Goal: Transaction & Acquisition: Purchase product/service

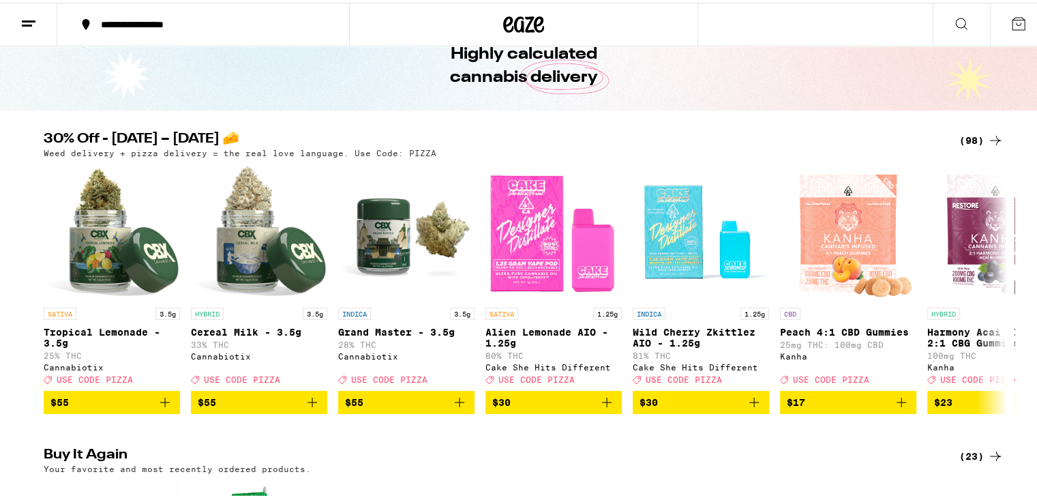
click at [977, 135] on div "(98)" at bounding box center [981, 137] width 44 height 16
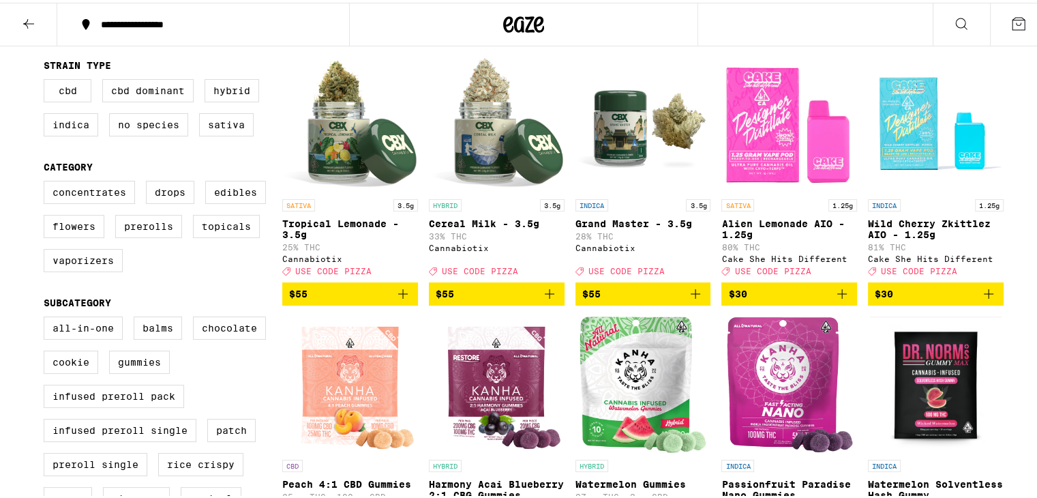
scroll to position [204, 0]
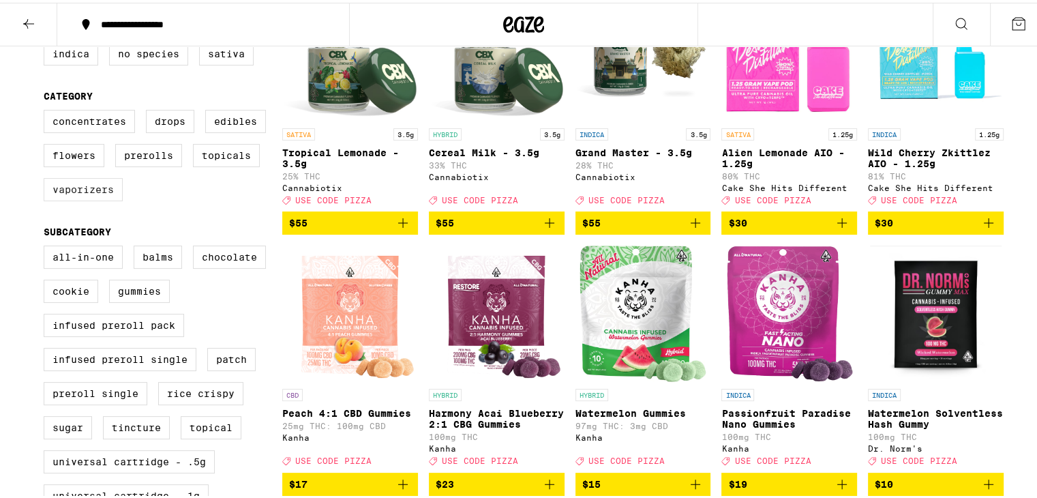
click at [97, 197] on label "Vaporizers" at bounding box center [83, 186] width 79 height 23
click at [47, 110] on input "Vaporizers" at bounding box center [46, 109] width 1 height 1
checkbox input "true"
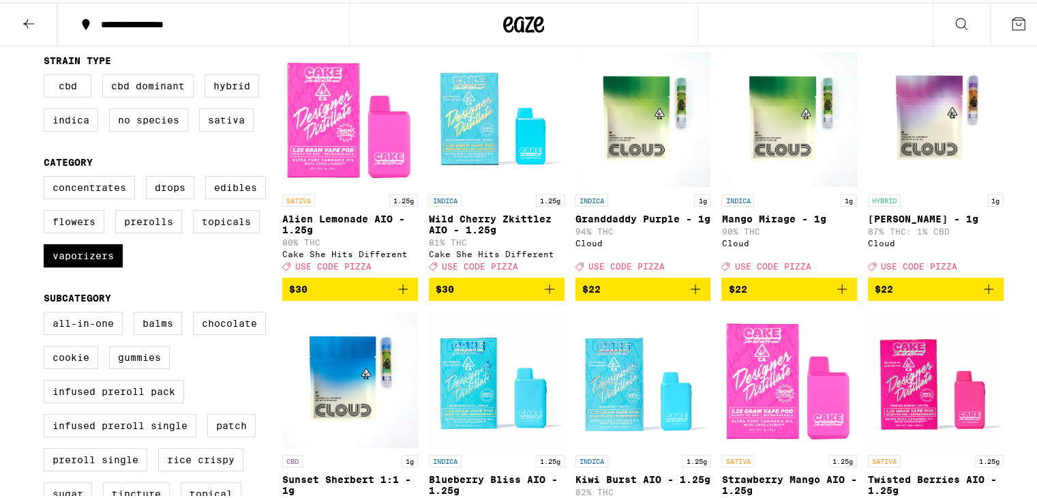
scroll to position [136, 0]
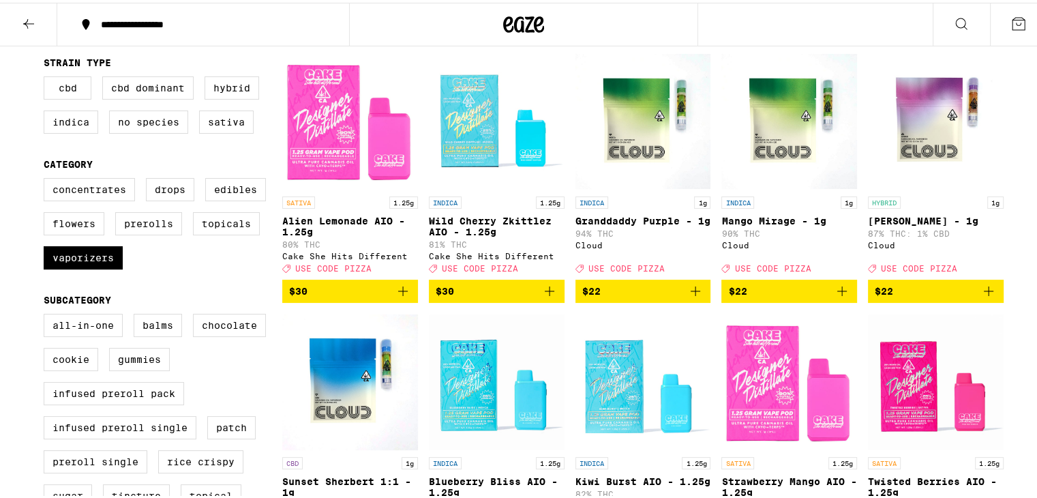
click at [521, 296] on span "$30" at bounding box center [496, 288] width 122 height 16
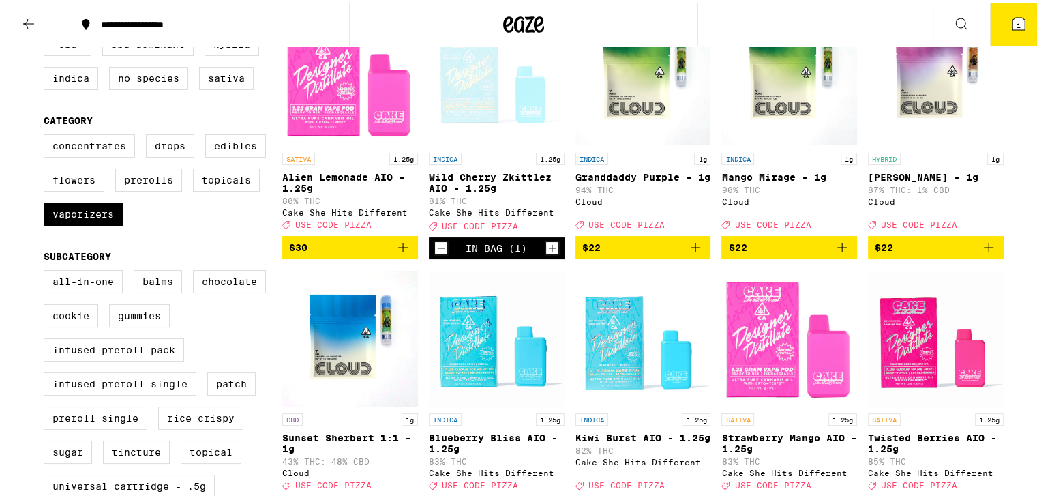
click at [643, 253] on span "$22" at bounding box center [643, 244] width 122 height 16
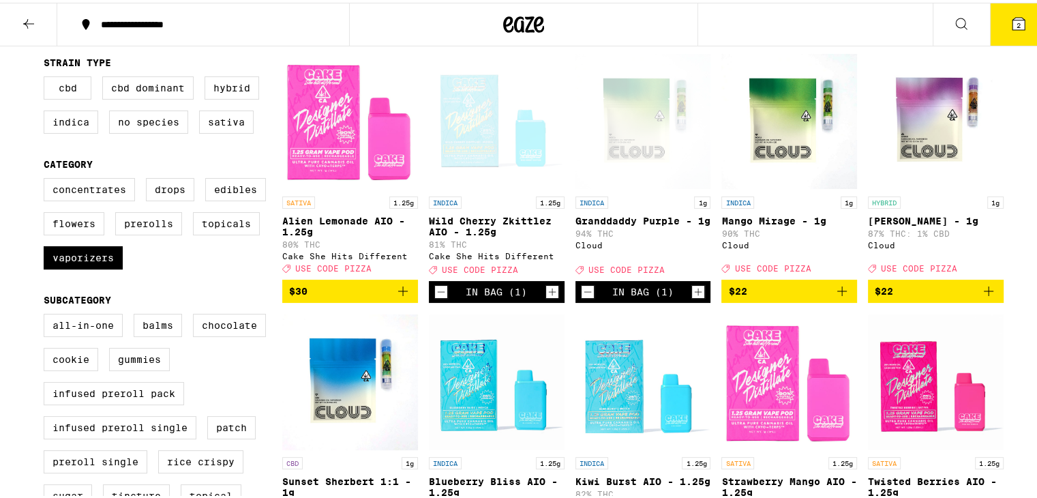
drag, startPoint x: 749, startPoint y: 297, endPoint x: 887, endPoint y: 290, distance: 137.8
click at [752, 296] on span "$22" at bounding box center [789, 288] width 122 height 16
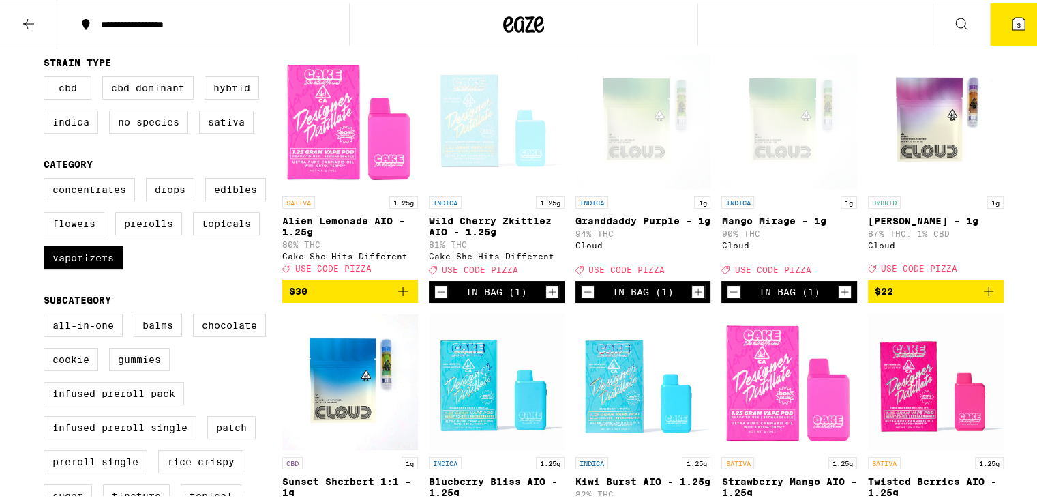
click at [904, 290] on span "$22" at bounding box center [935, 288] width 122 height 16
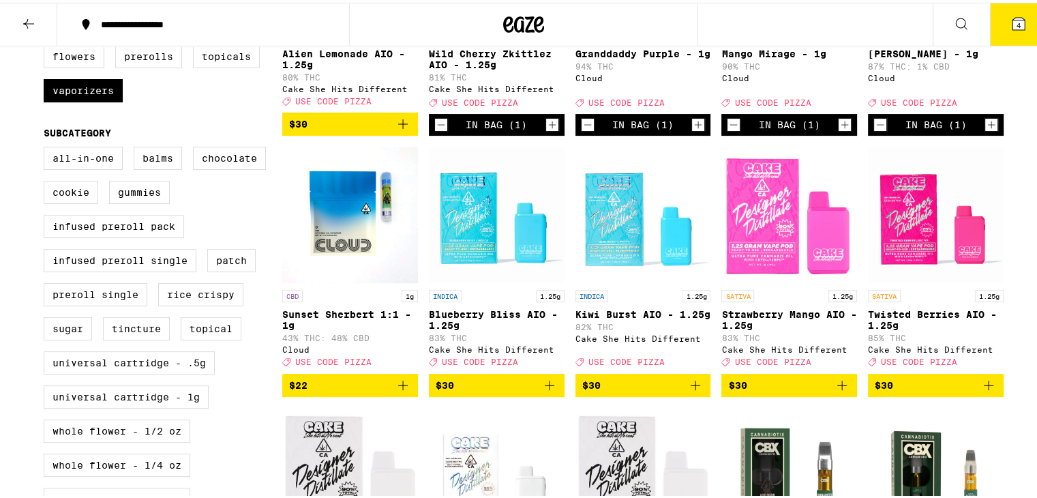
scroll to position [341, 0]
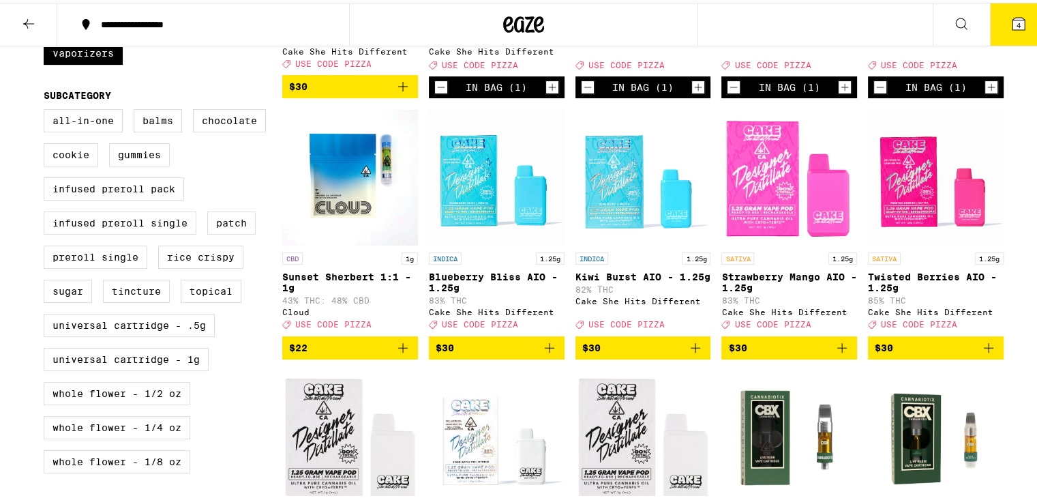
click at [348, 353] on span "$22" at bounding box center [350, 345] width 122 height 16
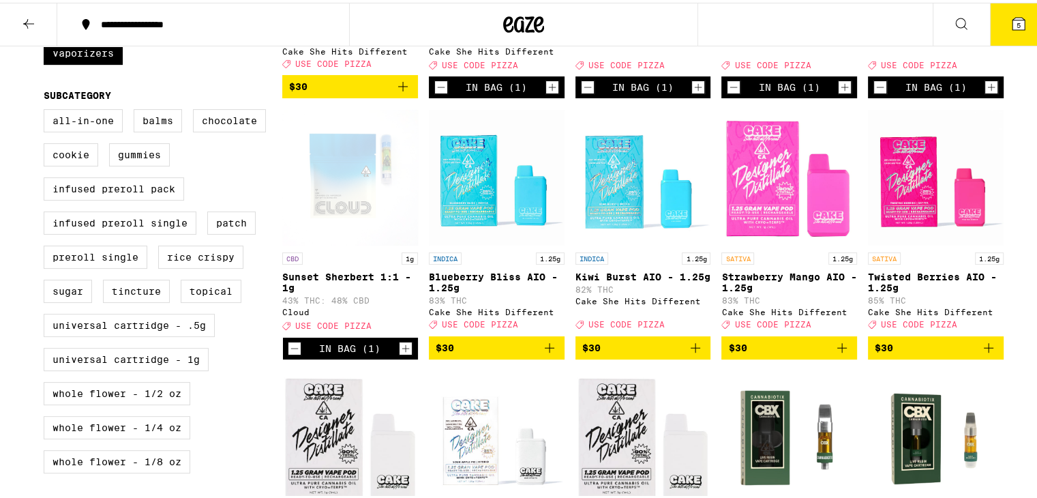
click at [292, 354] on icon "Decrement" at bounding box center [294, 345] width 12 height 16
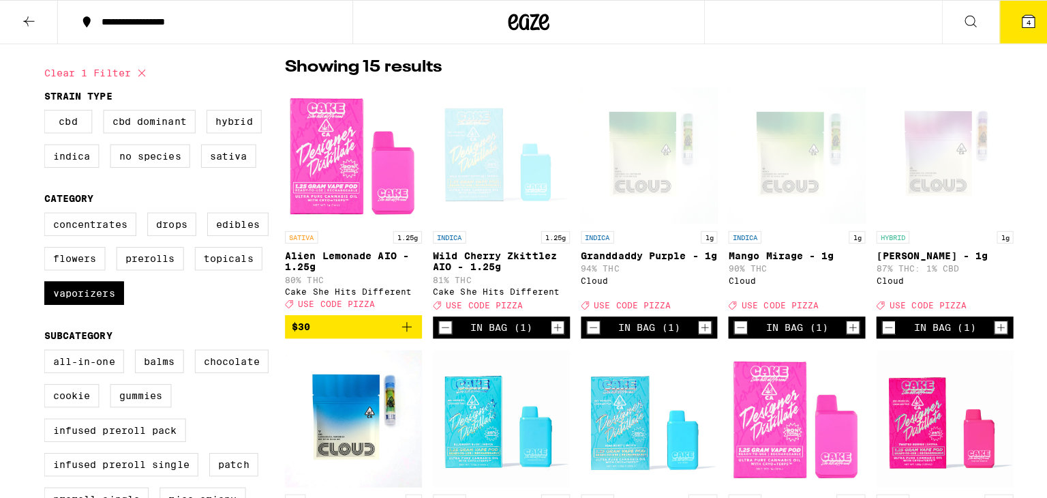
scroll to position [136, 0]
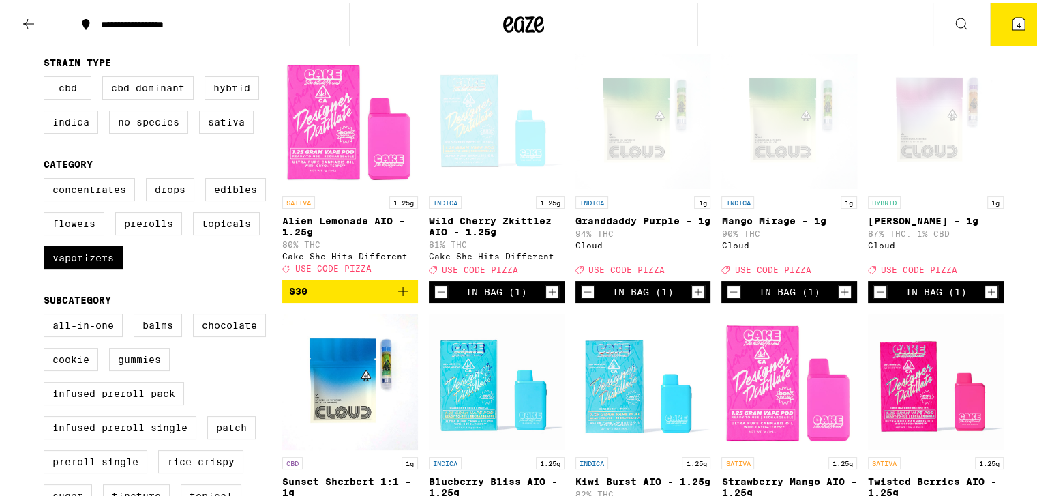
click at [1016, 25] on span "4" at bounding box center [1018, 22] width 4 height 8
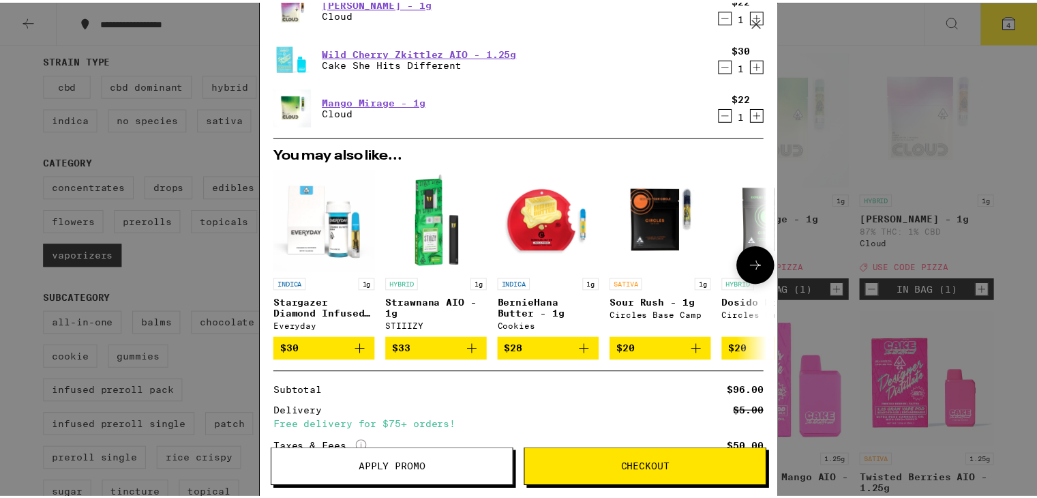
scroll to position [136, 0]
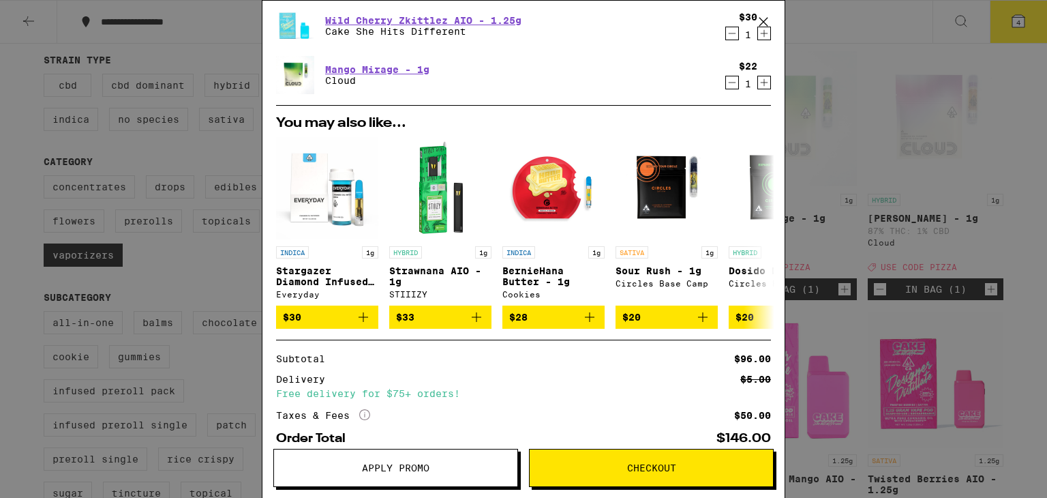
click at [416, 459] on button "Apply Promo" at bounding box center [395, 467] width 245 height 38
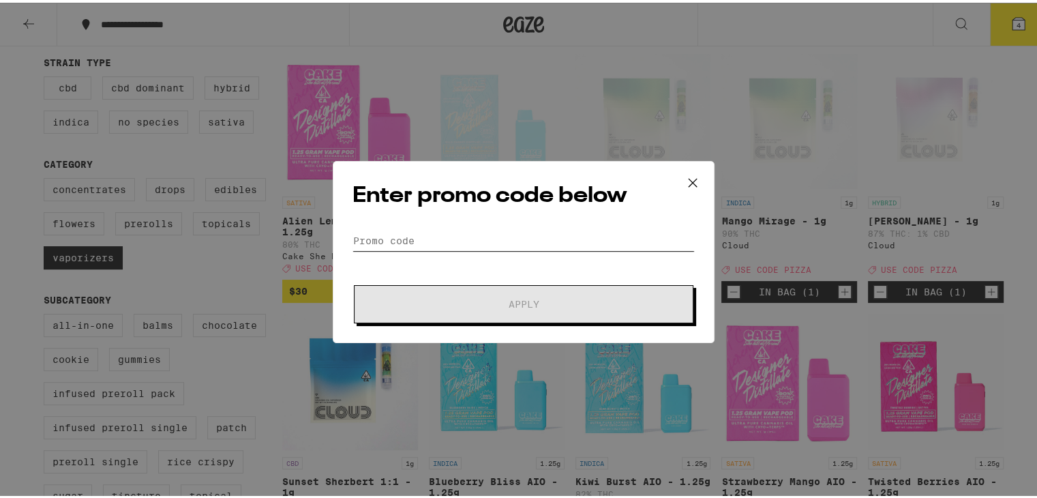
click at [469, 239] on input "Promo Code" at bounding box center [523, 238] width 342 height 20
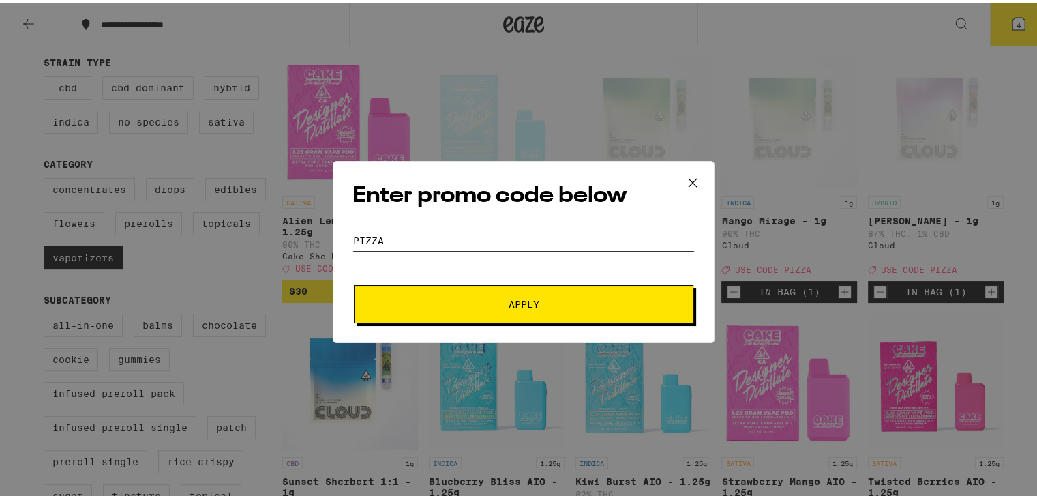
type input "PIZZA"
click at [493, 302] on span "Apply" at bounding box center [523, 301] width 245 height 10
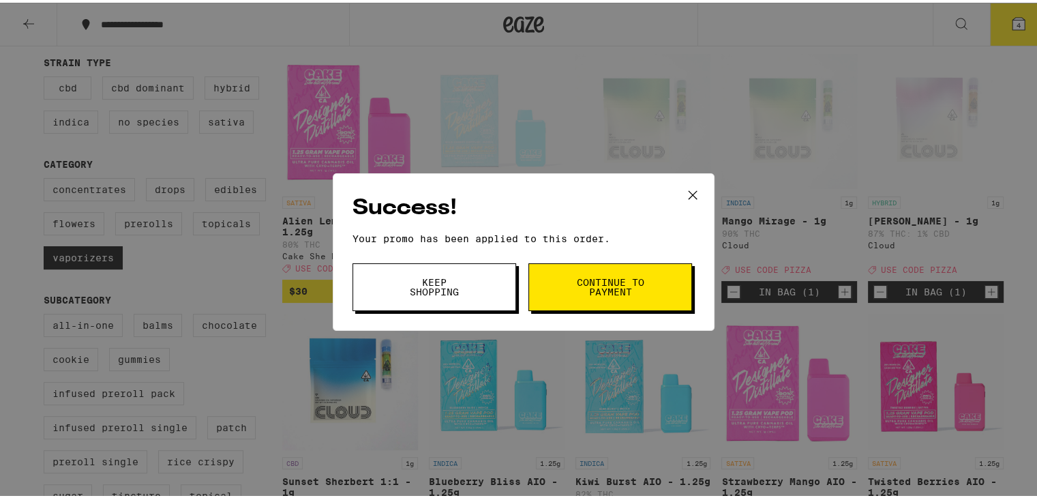
click at [597, 284] on span "Continue to payment" at bounding box center [610, 284] width 70 height 19
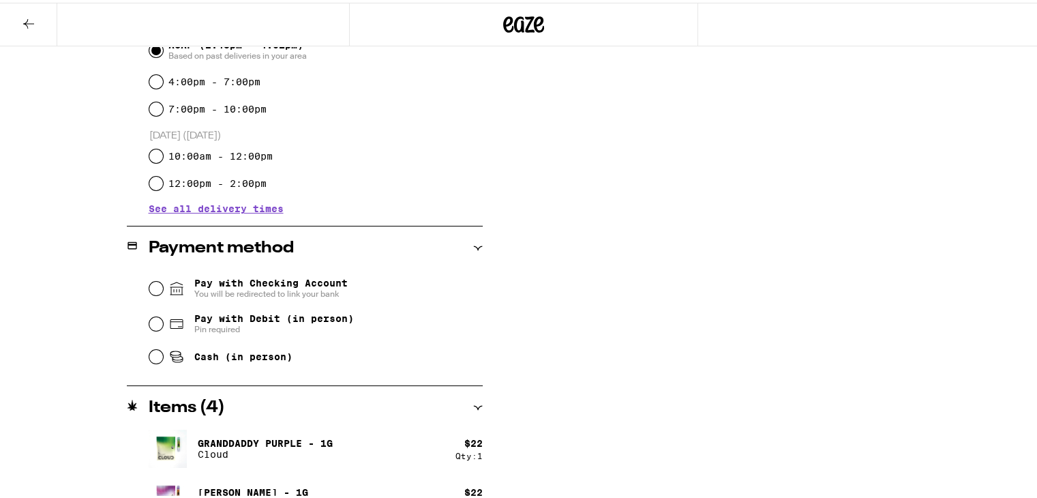
scroll to position [409, 0]
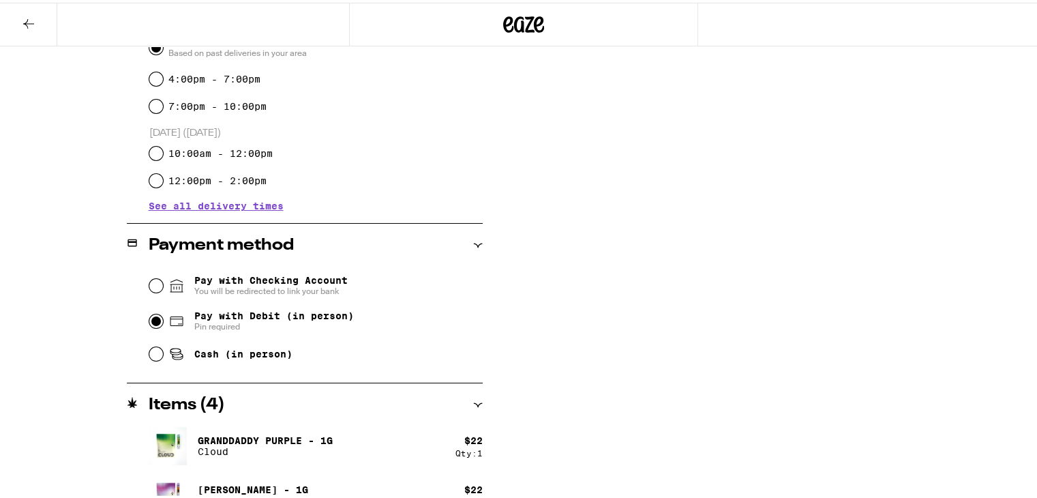
click at [154, 318] on input "Pay with Debit (in person) Pin required" at bounding box center [156, 318] width 14 height 14
radio input "true"
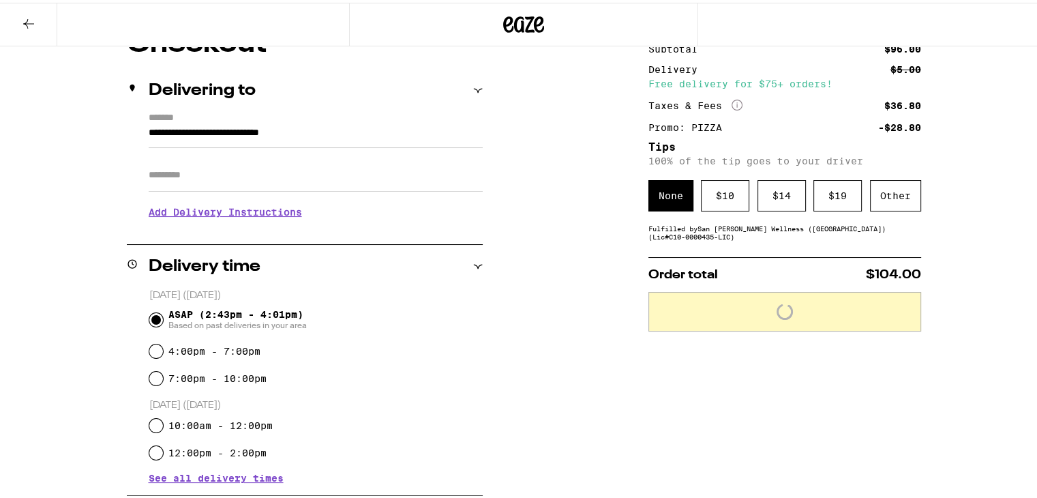
scroll to position [136, 0]
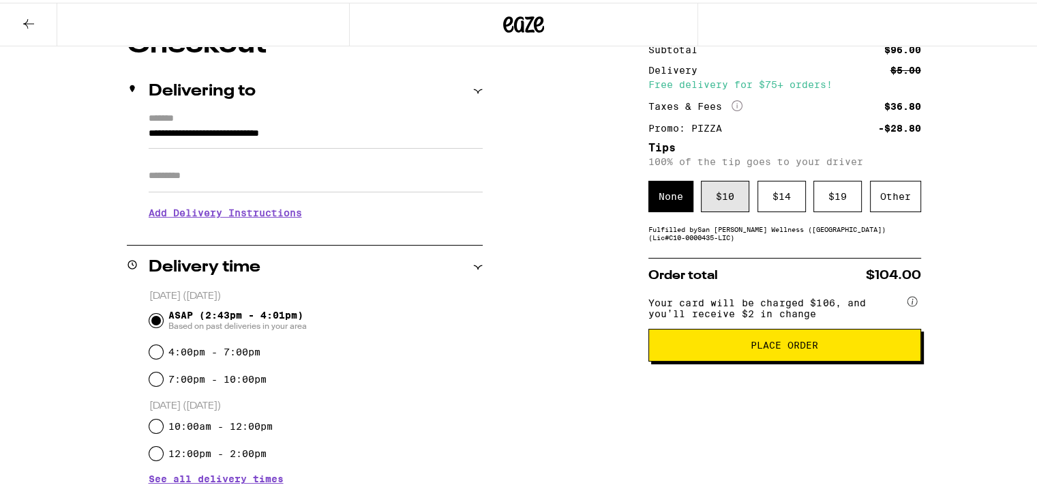
click at [725, 191] on div "$ 10" at bounding box center [725, 193] width 48 height 31
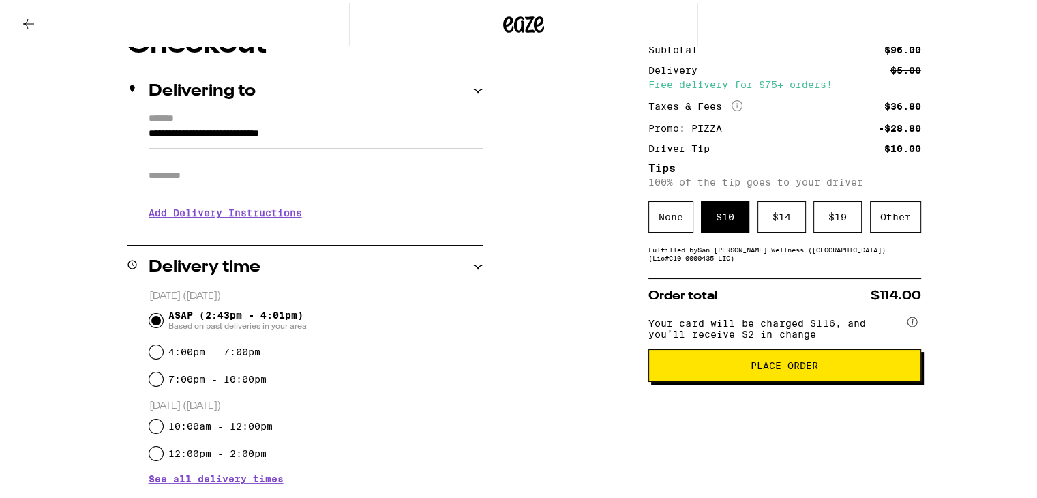
click at [835, 367] on span "Place Order" at bounding box center [784, 363] width 249 height 10
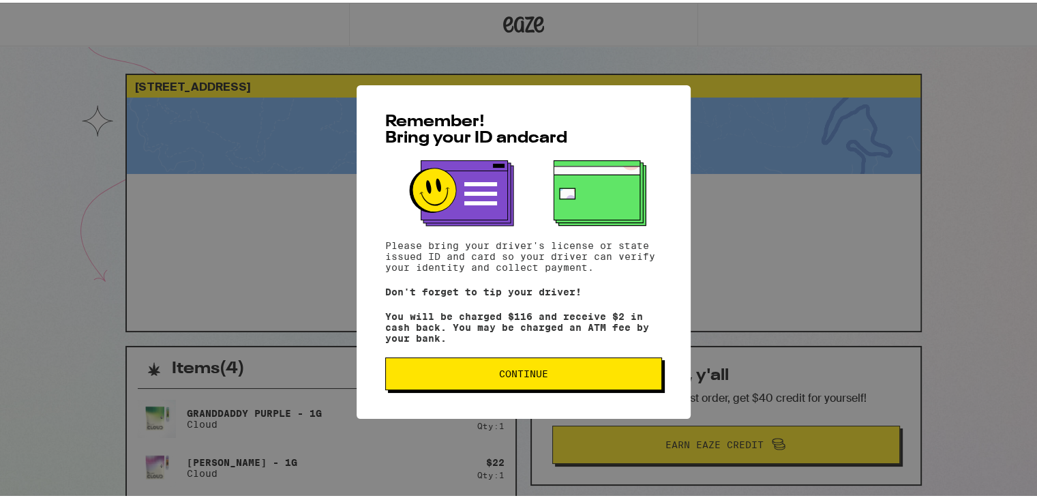
click at [586, 379] on button "Continue" at bounding box center [523, 370] width 277 height 33
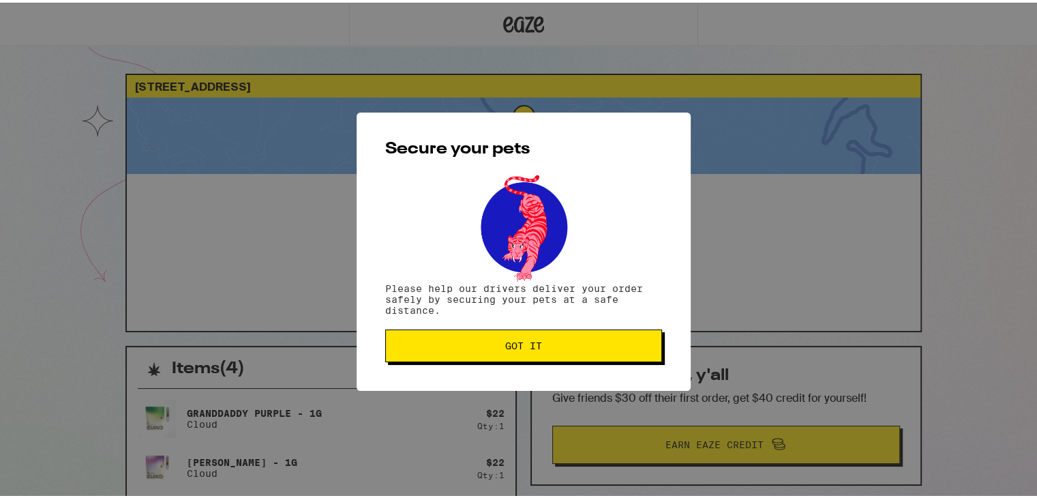
click at [575, 332] on button "Got it" at bounding box center [523, 342] width 277 height 33
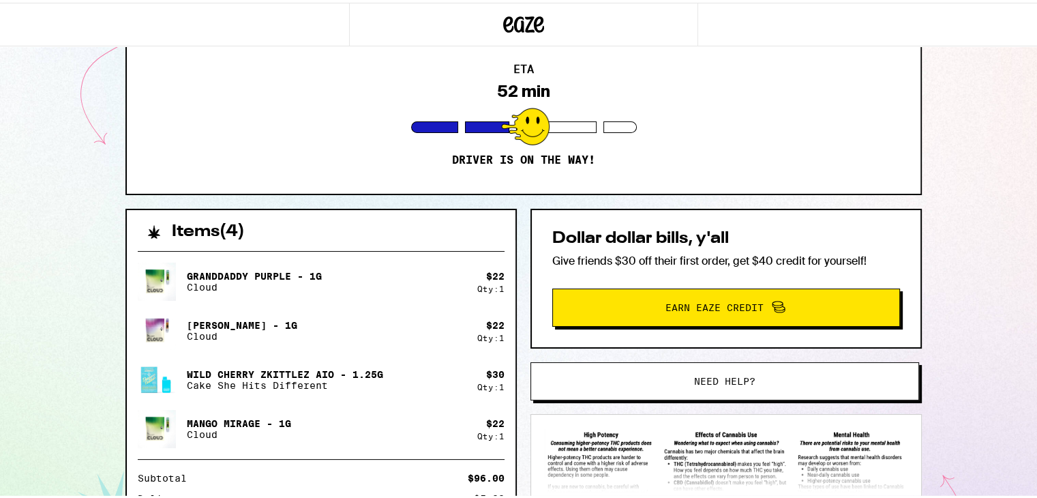
scroll to position [136, 0]
